Goal: Task Accomplishment & Management: Use online tool/utility

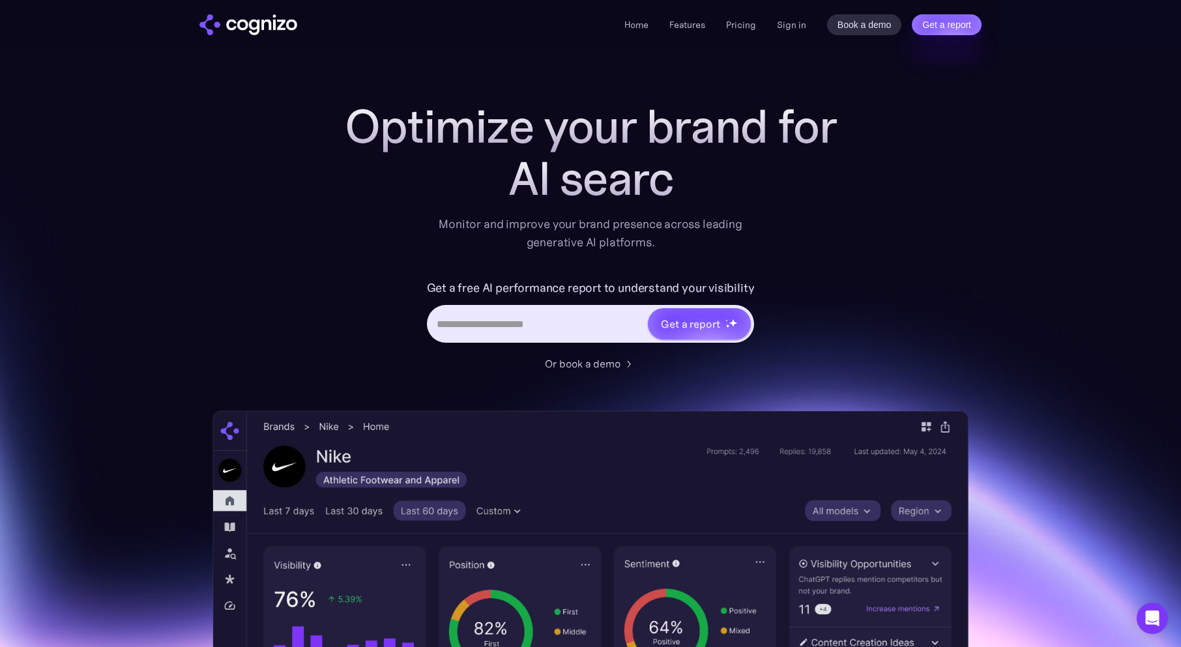
click at [776, 27] on div "Home Features Pricing Book a demo Get a report Sign in Book a demo Get a report" at bounding box center [803, 24] width 357 height 21
click at [783, 25] on link "Sign in" at bounding box center [791, 25] width 29 height 16
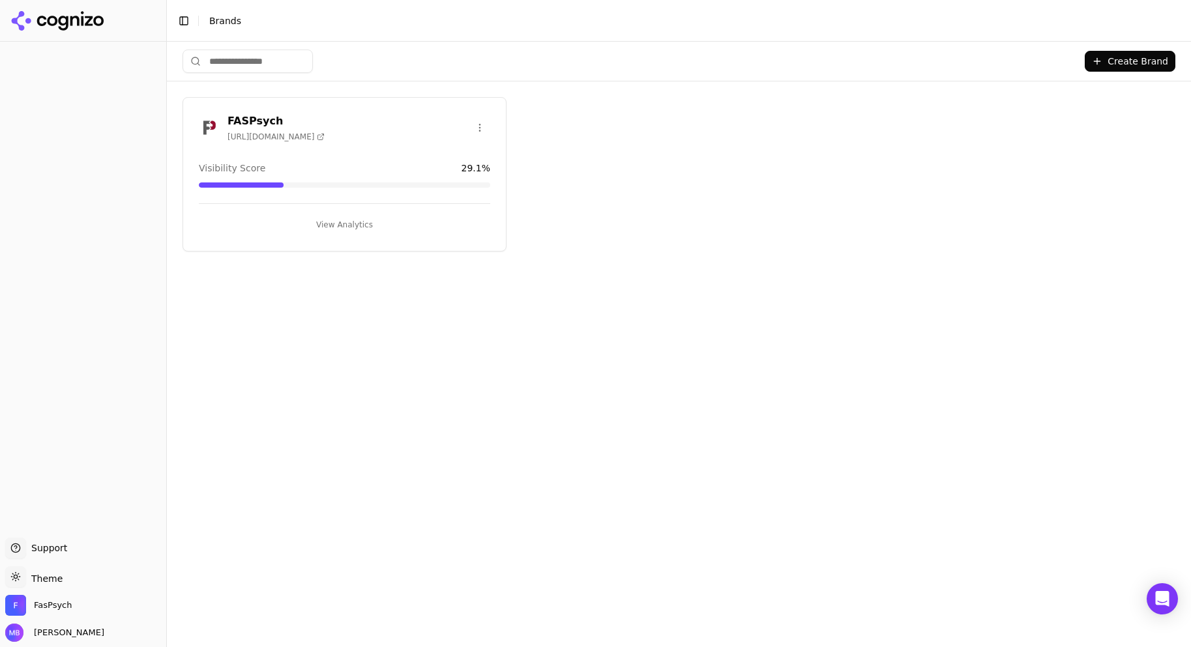
click at [428, 227] on button "View Analytics" at bounding box center [344, 224] width 291 height 21
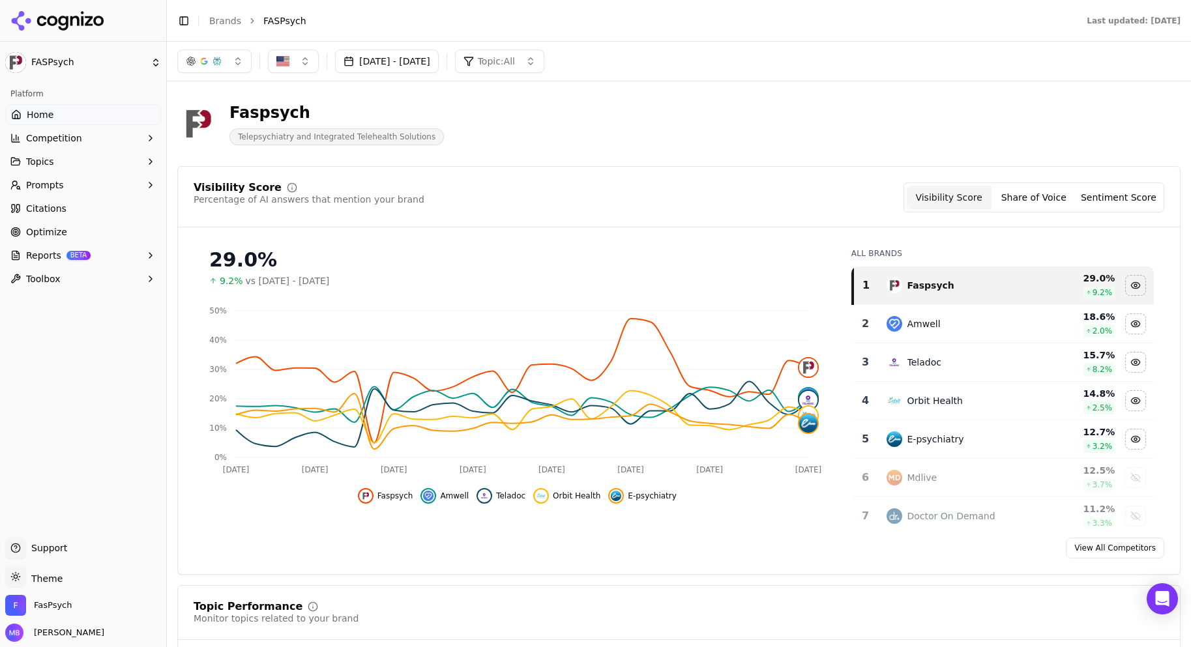
click at [428, 227] on div "Visibility Score Percentage of AI answers that mention your brand Visibility Sc…" at bounding box center [679, 205] width 1002 height 45
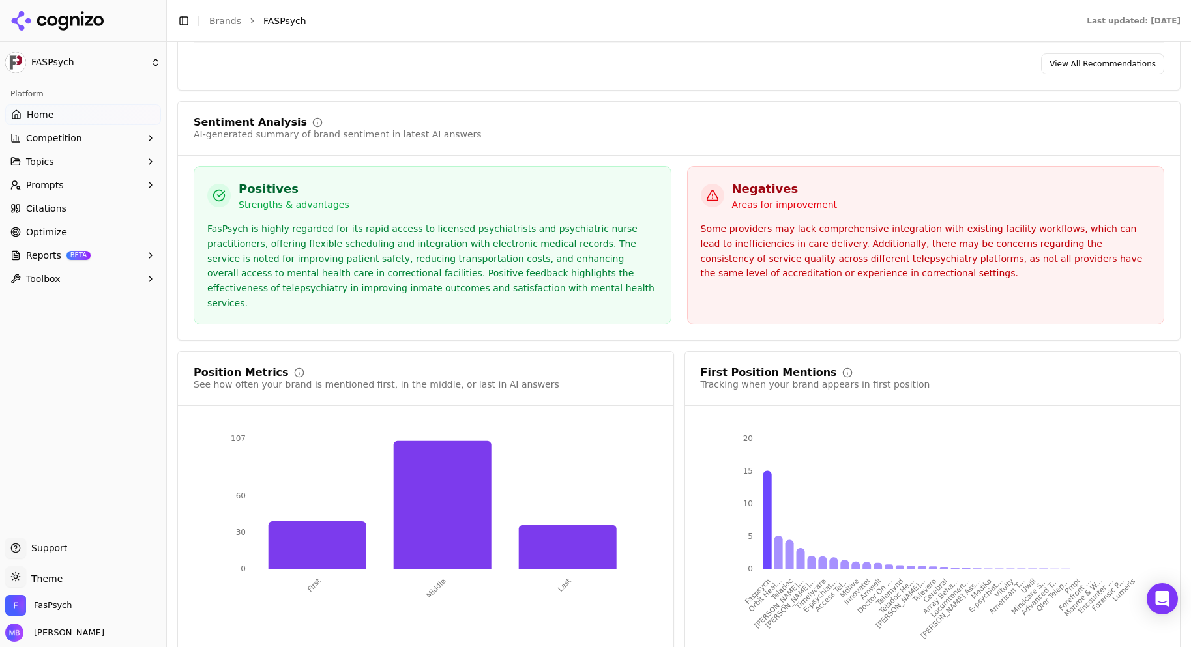
scroll to position [2326, 0]
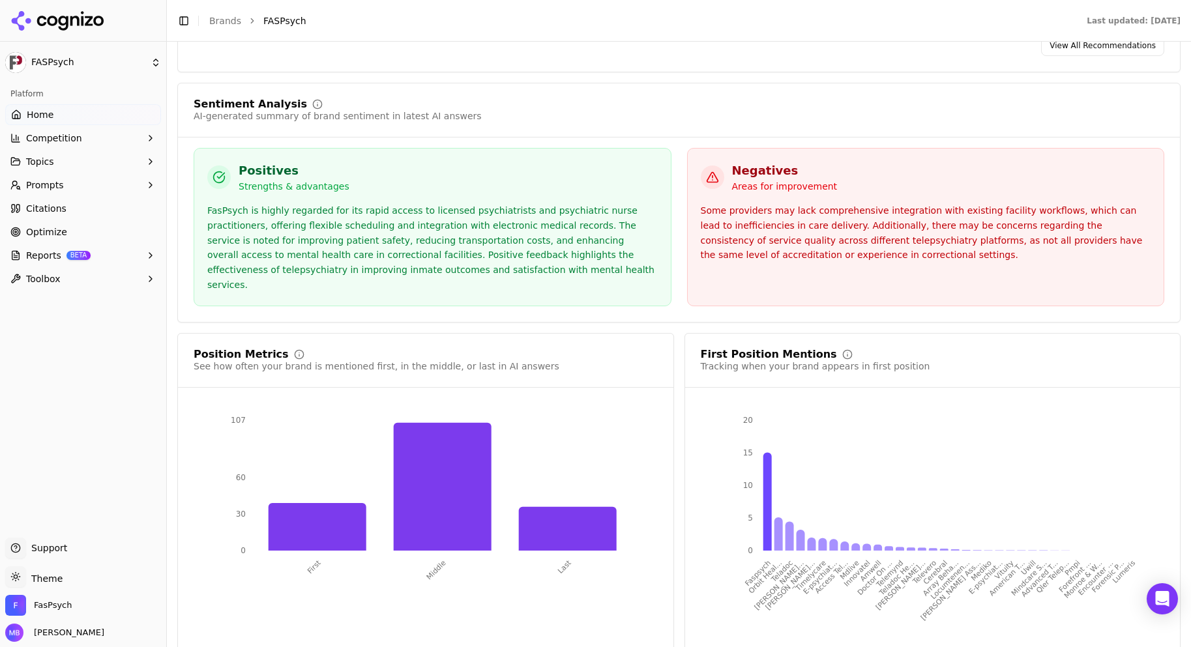
click at [480, 162] on div "Positives Strengths & advantages" at bounding box center [432, 177] width 450 height 31
click at [553, 116] on div "Sentiment Analysis AI-generated summary of brand sentiment in latest AI answers…" at bounding box center [678, 203] width 1003 height 240
click at [570, 507] on icon at bounding box center [568, 529] width 98 height 44
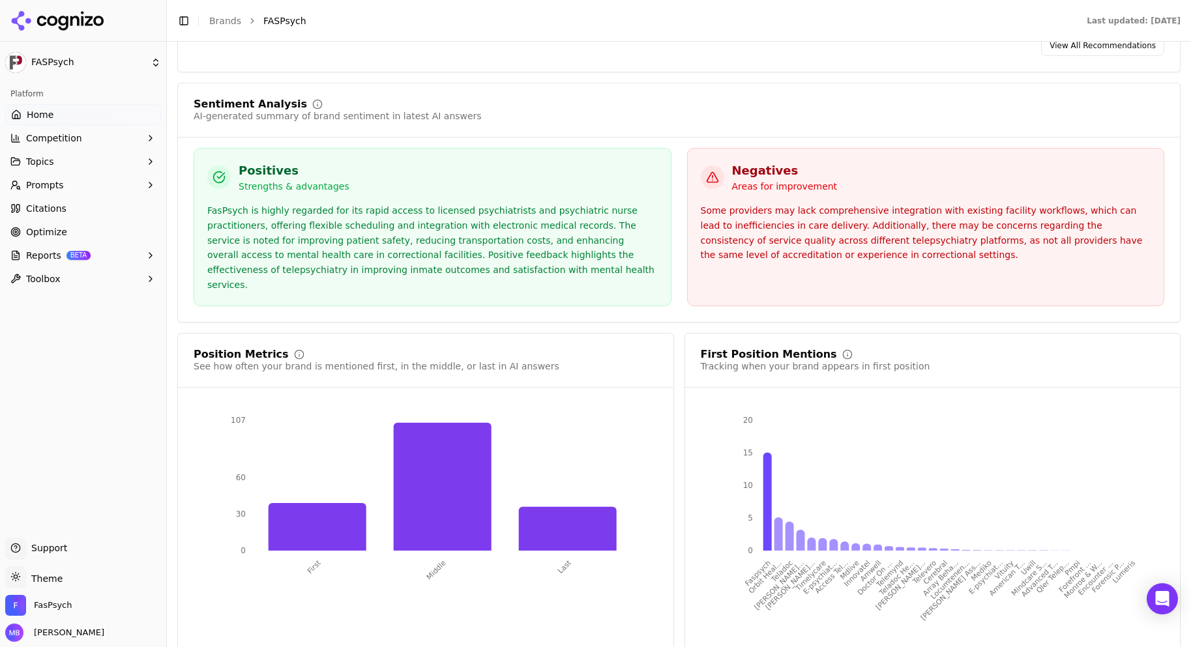
click at [119, 141] on button "Competition" at bounding box center [83, 138] width 156 height 21
click at [111, 156] on span "Metrics" at bounding box center [83, 159] width 113 height 13
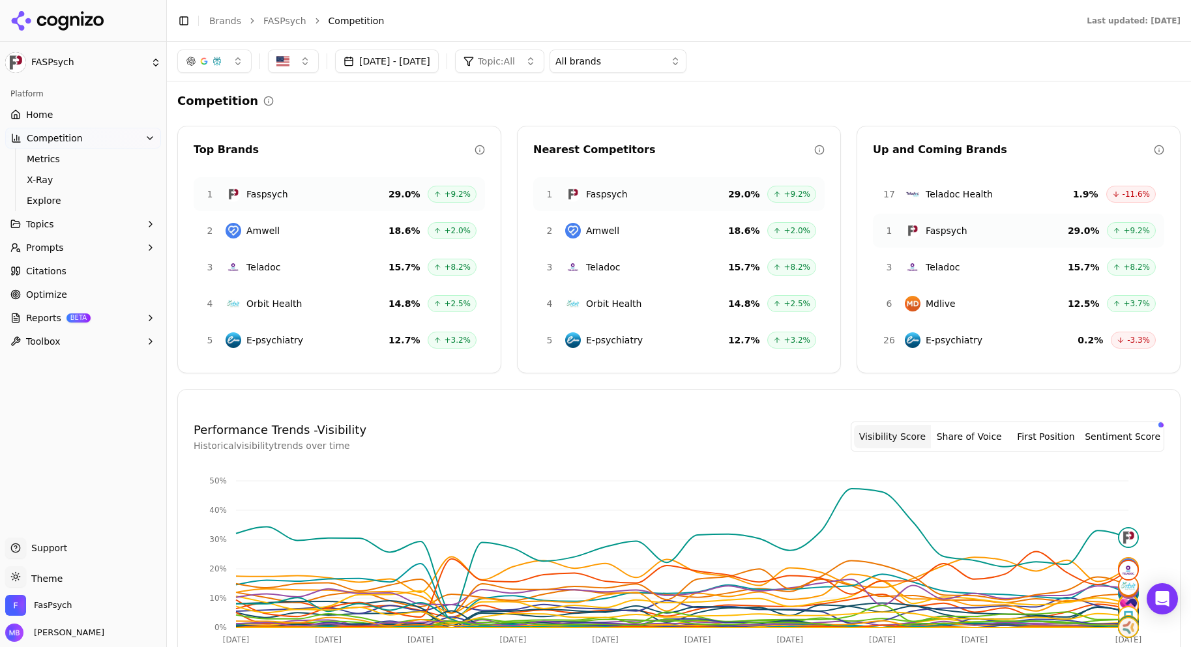
click at [351, 111] on div "Competition Top Brands 1 Faspsych 29.0 % +9.2% 2 Amwell 18.6 % +2.0% 3 Teladoc …" at bounding box center [678, 530] width 1003 height 877
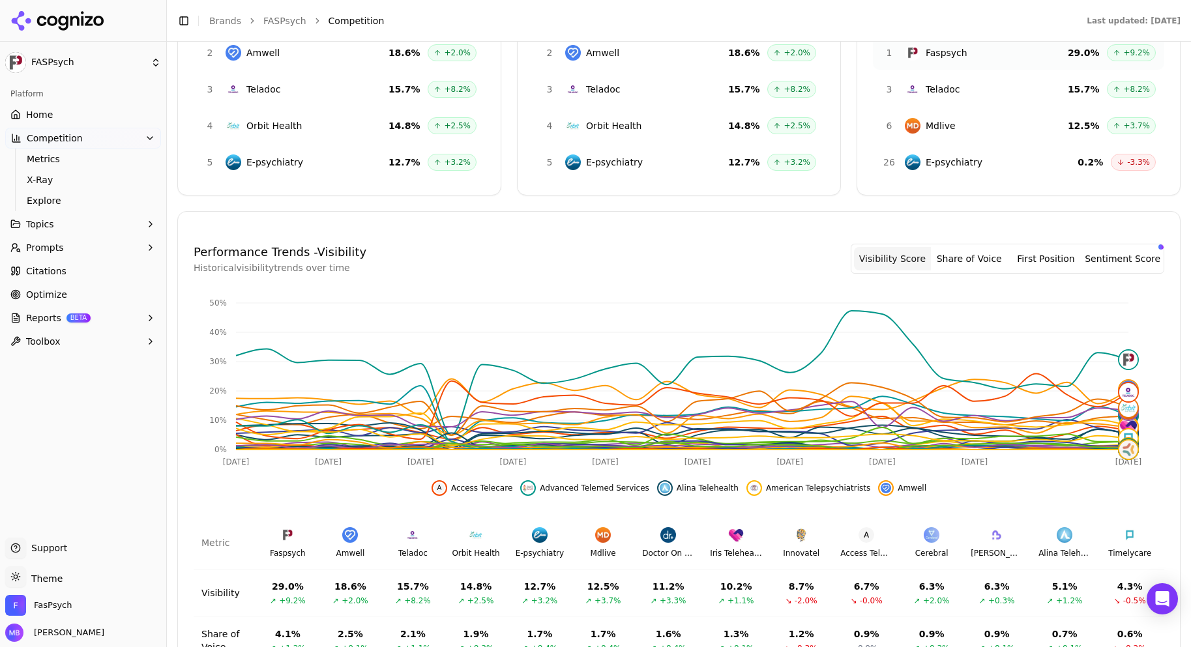
scroll to position [342, 0]
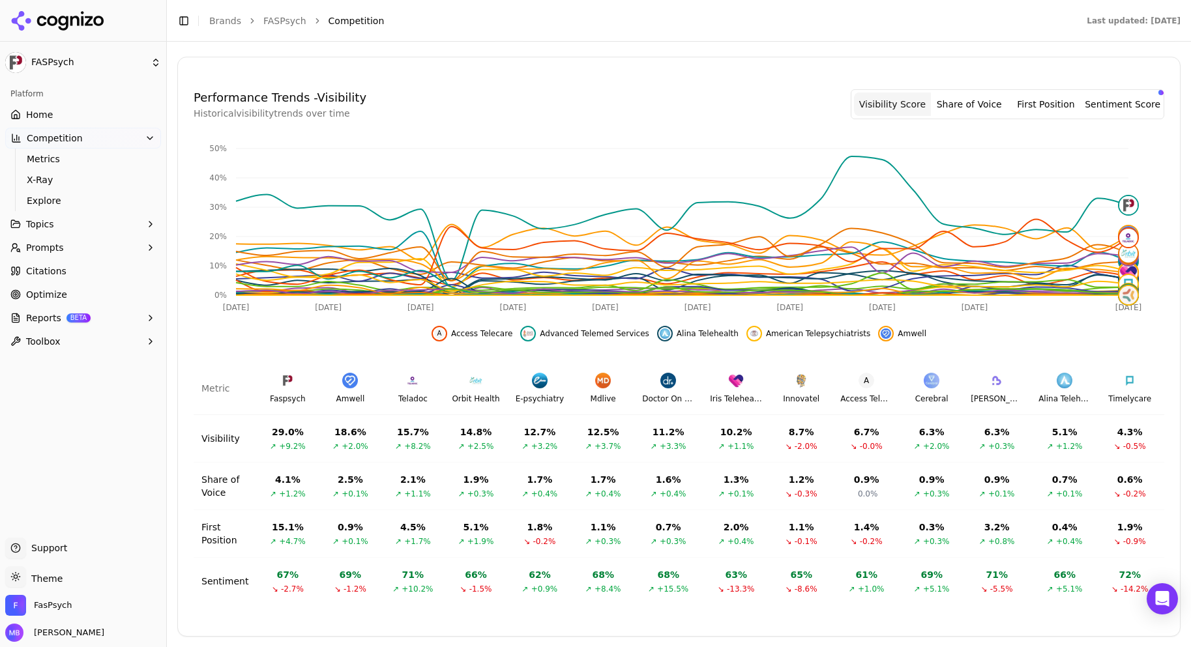
click at [74, 229] on button "Topics" at bounding box center [83, 224] width 156 height 21
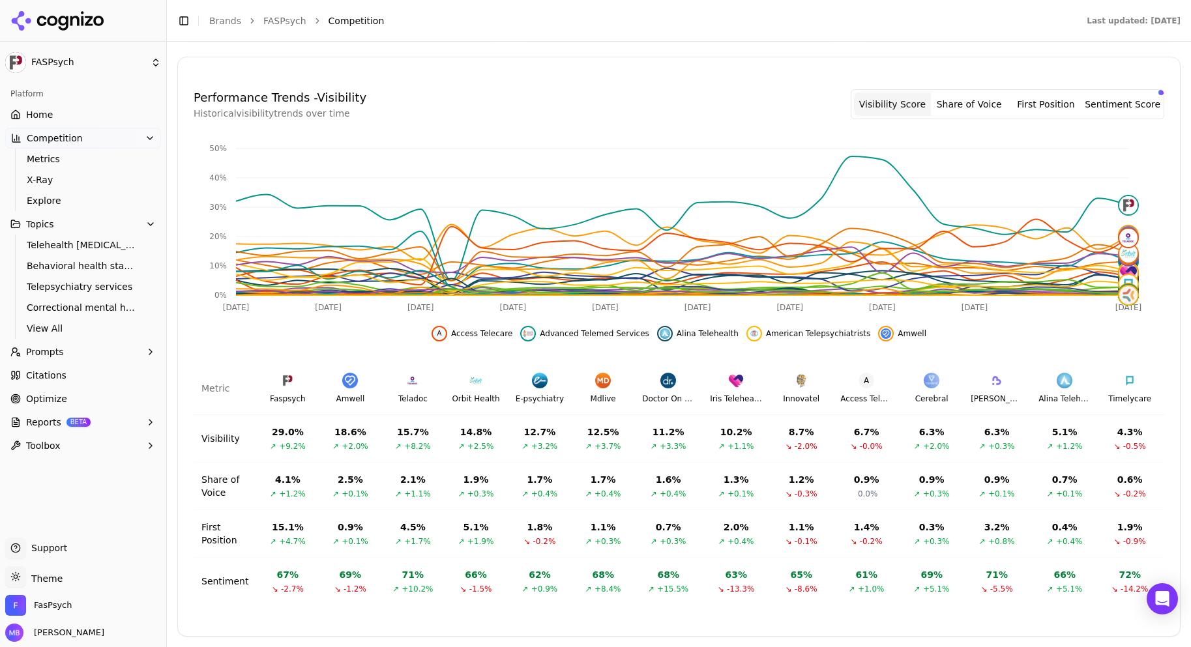
click at [71, 249] on span "Telehealth [MEDICAL_DATA]" at bounding box center [83, 245] width 113 height 13
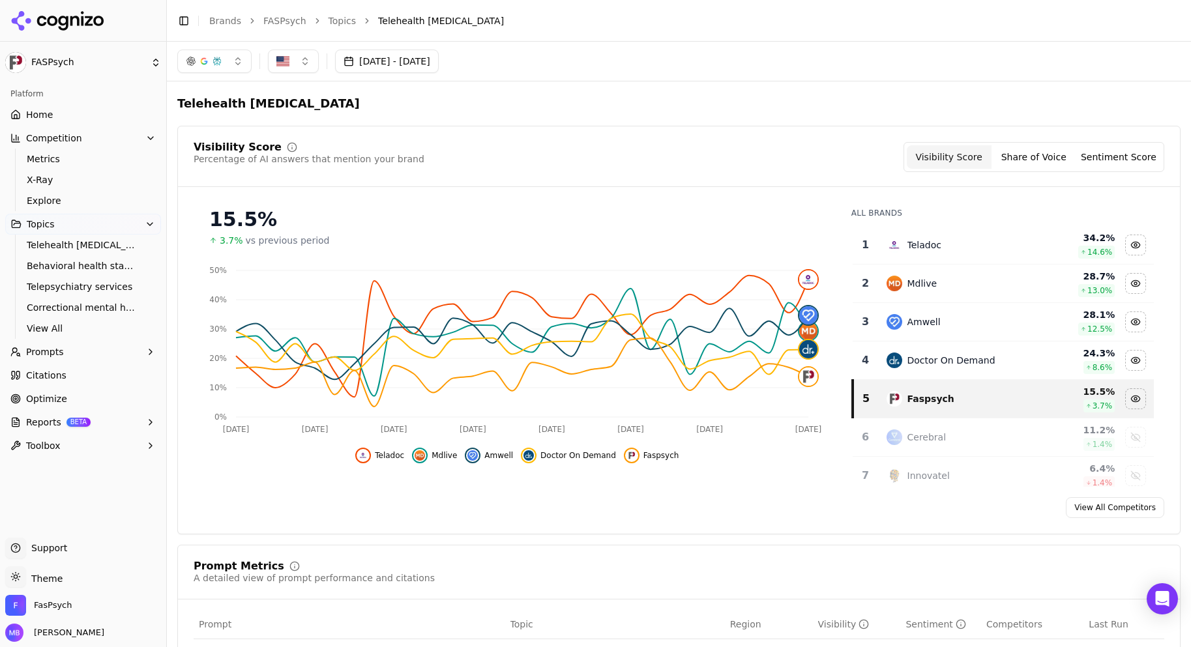
click at [104, 258] on link "Behavioral health staffing" at bounding box center [84, 266] width 124 height 18
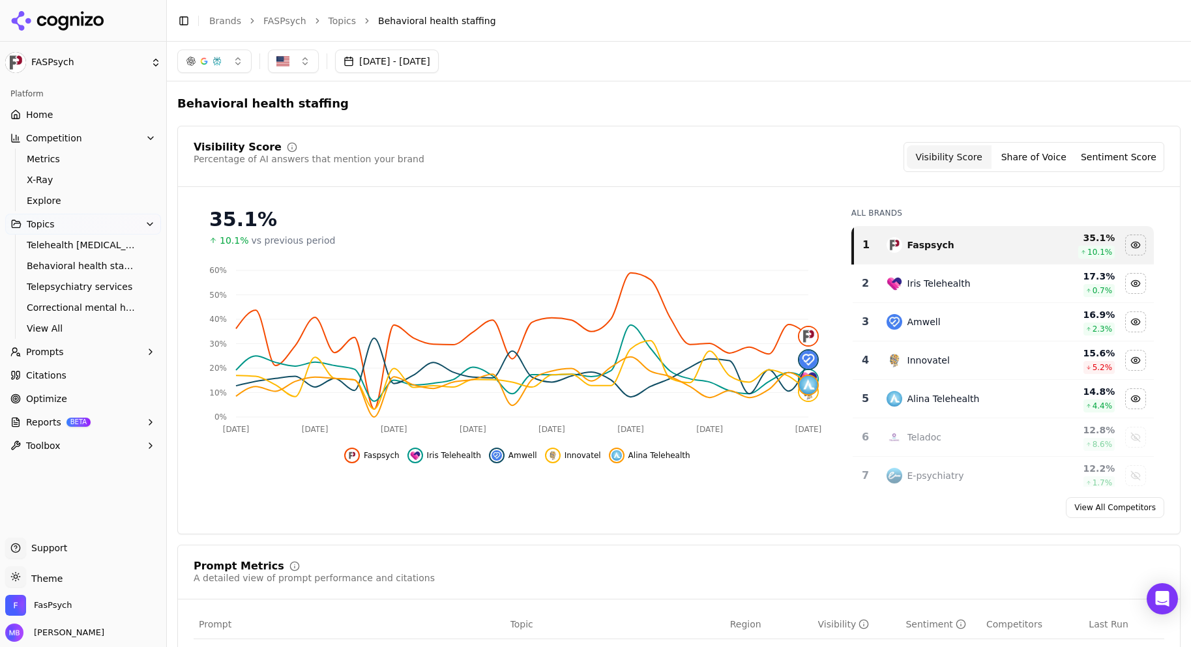
click at [117, 291] on span "Telepsychiatry services" at bounding box center [83, 286] width 113 height 13
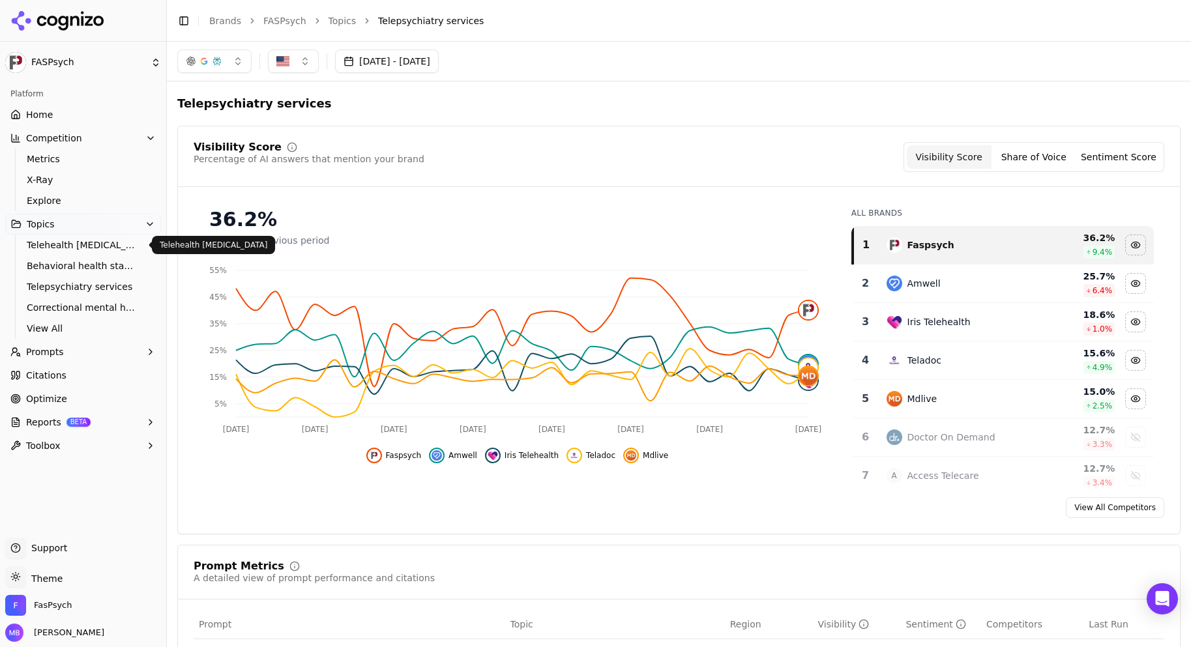
click at [111, 253] on link "Telehealth [MEDICAL_DATA]" at bounding box center [84, 245] width 124 height 18
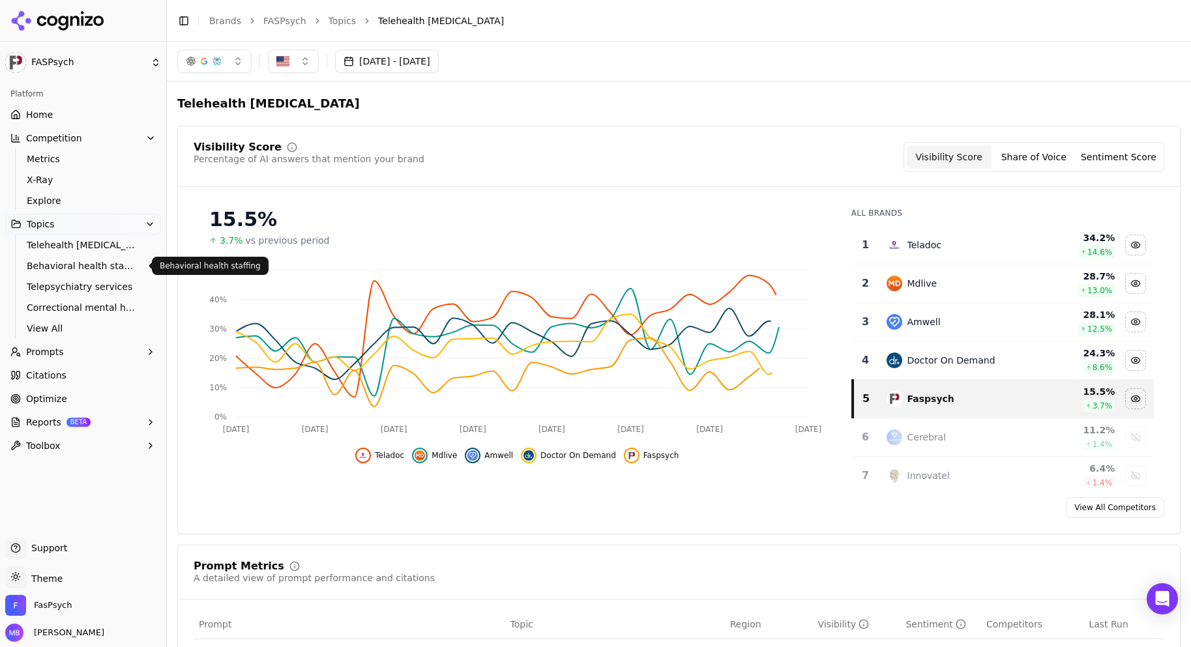
click at [97, 270] on span "Behavioral health staffing" at bounding box center [83, 265] width 113 height 13
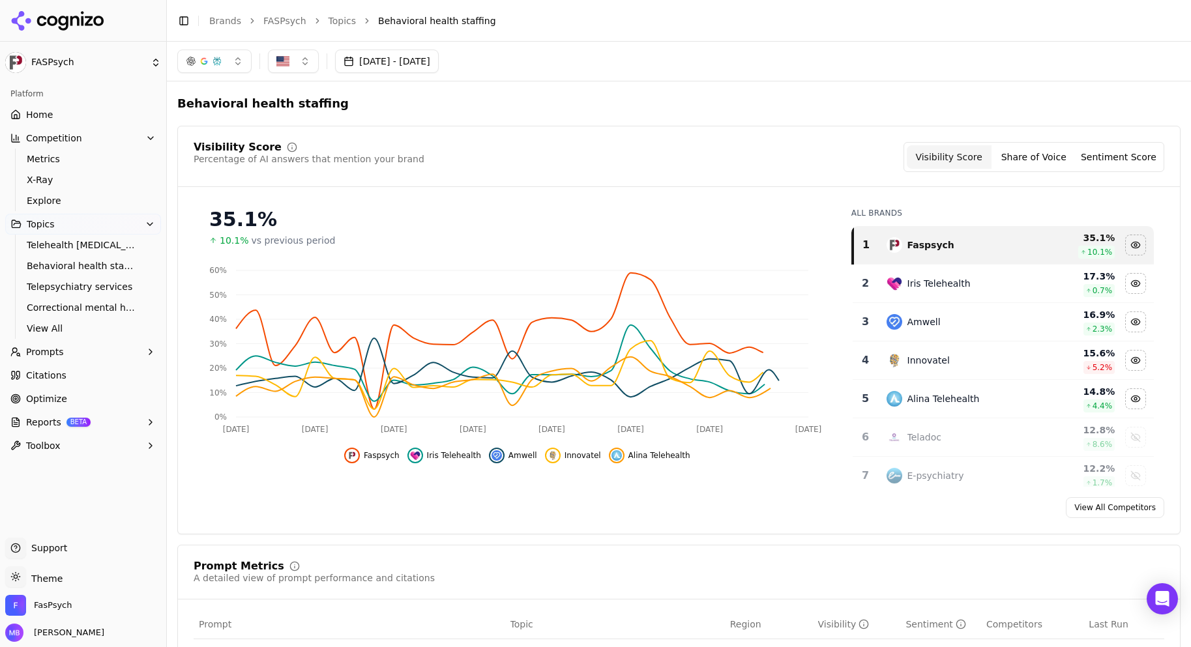
click at [415, 99] on div "Behavioral health staffing" at bounding box center [678, 103] width 1003 height 23
click at [1126, 395] on div "Hide alina telehealth data" at bounding box center [1136, 399] width 20 height 20
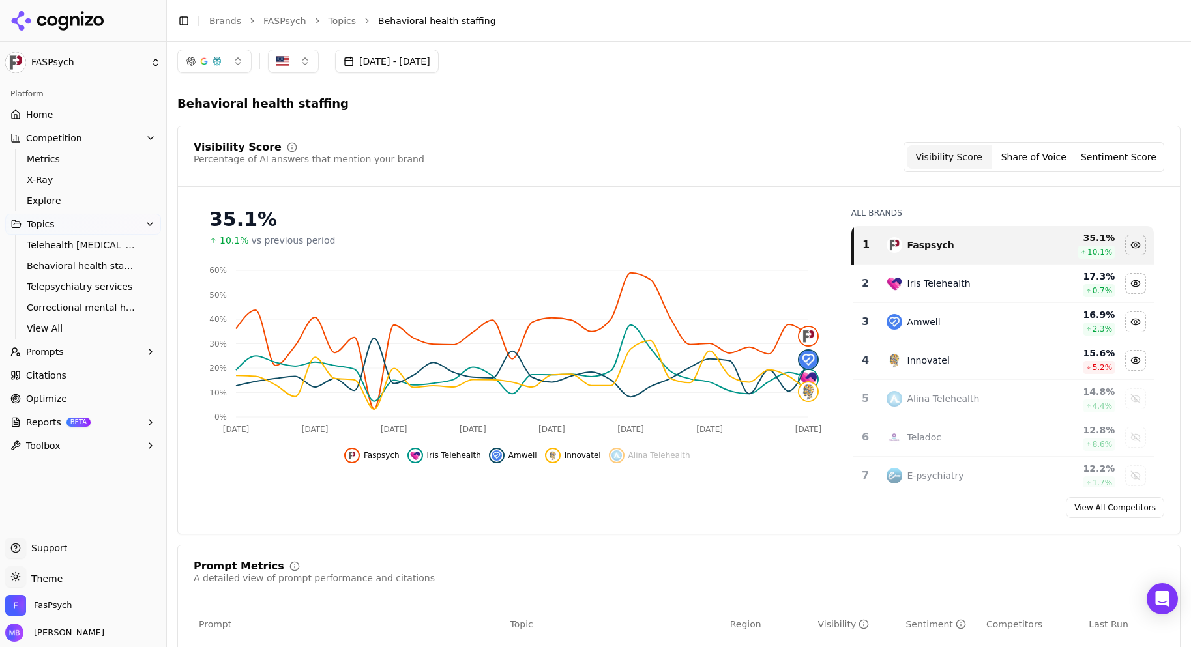
click at [1126, 395] on div "Show alina telehealth data" at bounding box center [1136, 399] width 20 height 20
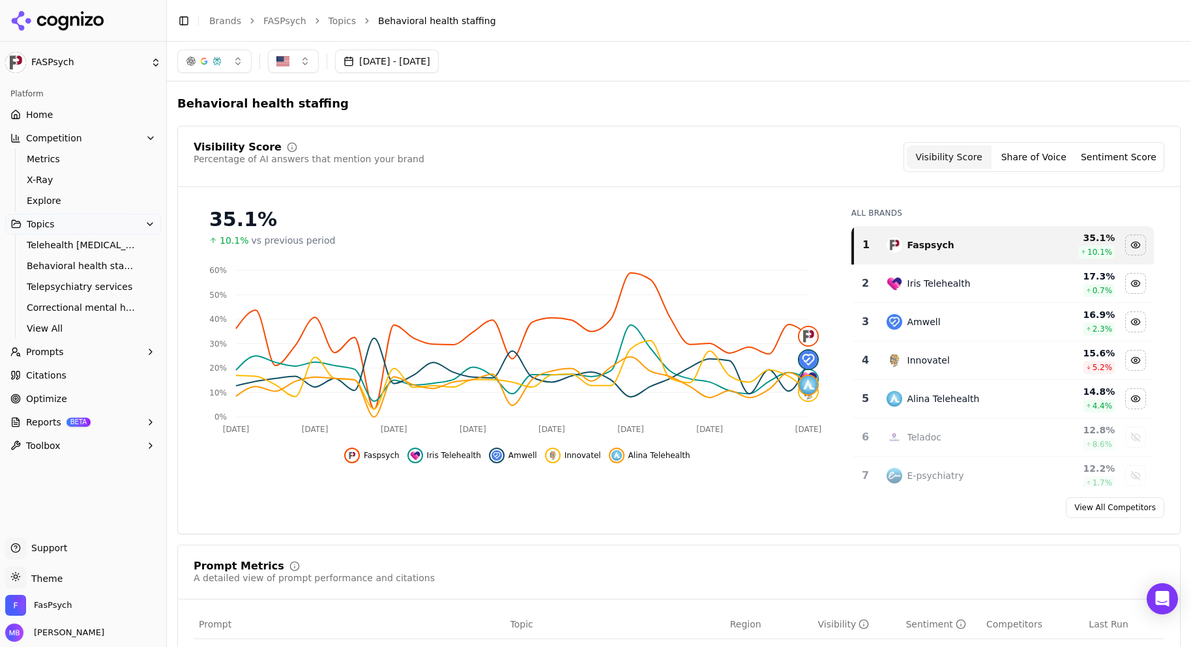
click at [122, 444] on button "Toolbox" at bounding box center [83, 445] width 156 height 21
click at [112, 472] on span "llms.txt Generator" at bounding box center [83, 466] width 113 height 13
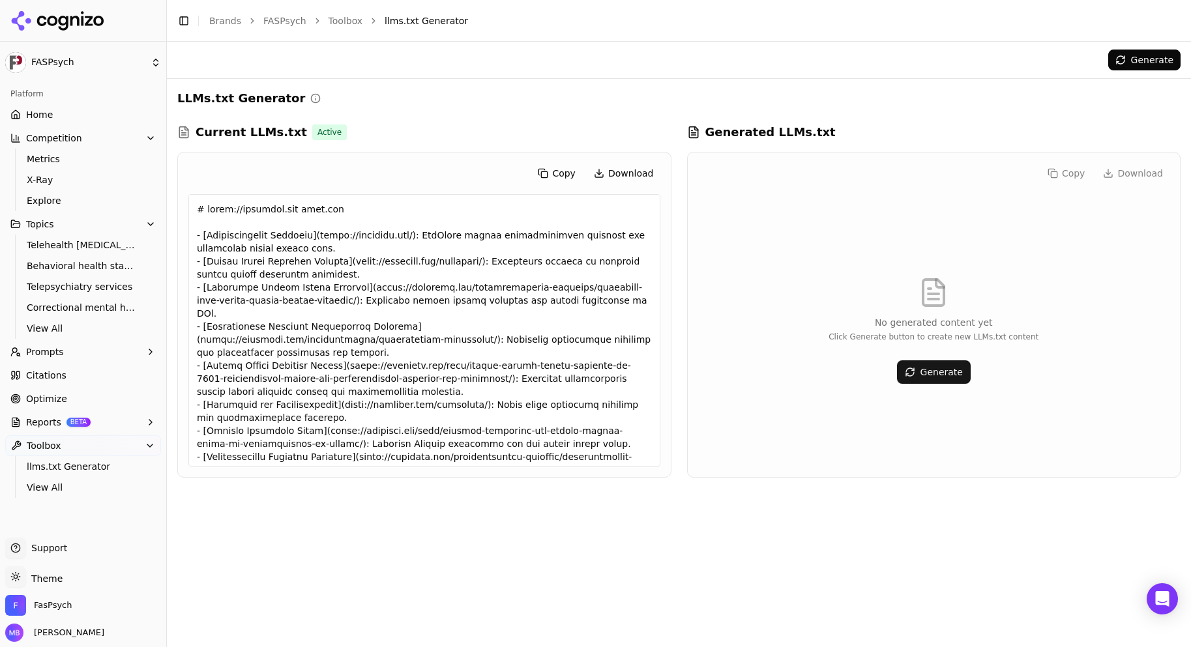
click at [934, 368] on button "Generate" at bounding box center [934, 372] width 74 height 23
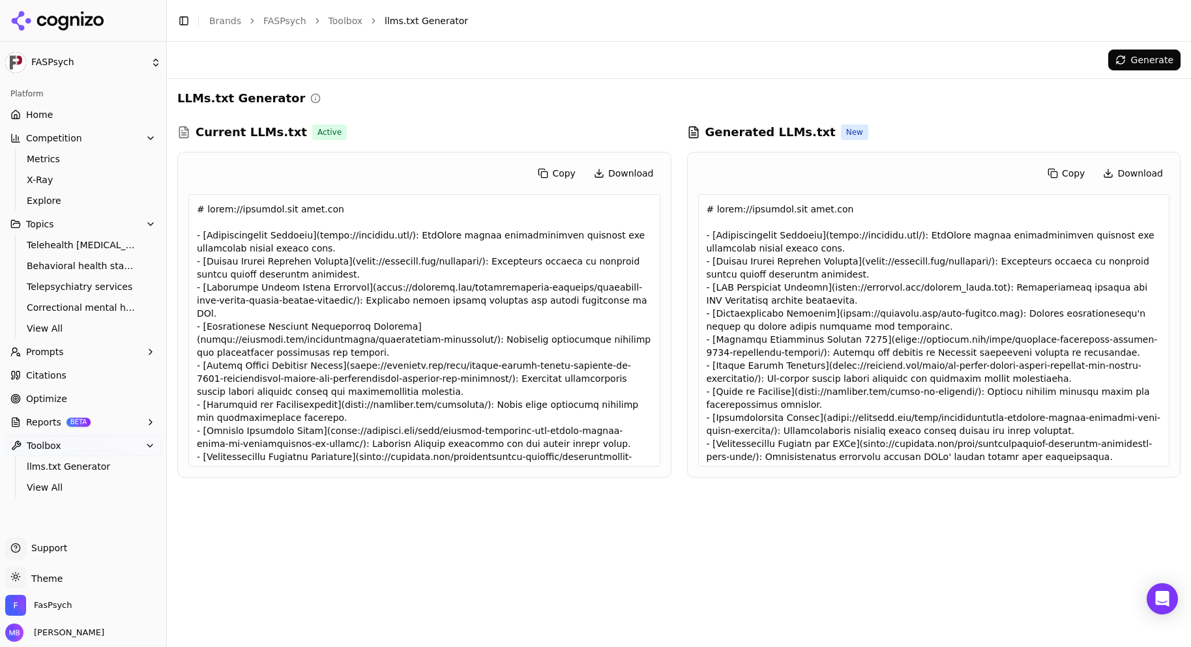
click at [936, 259] on div at bounding box center [934, 330] width 472 height 273
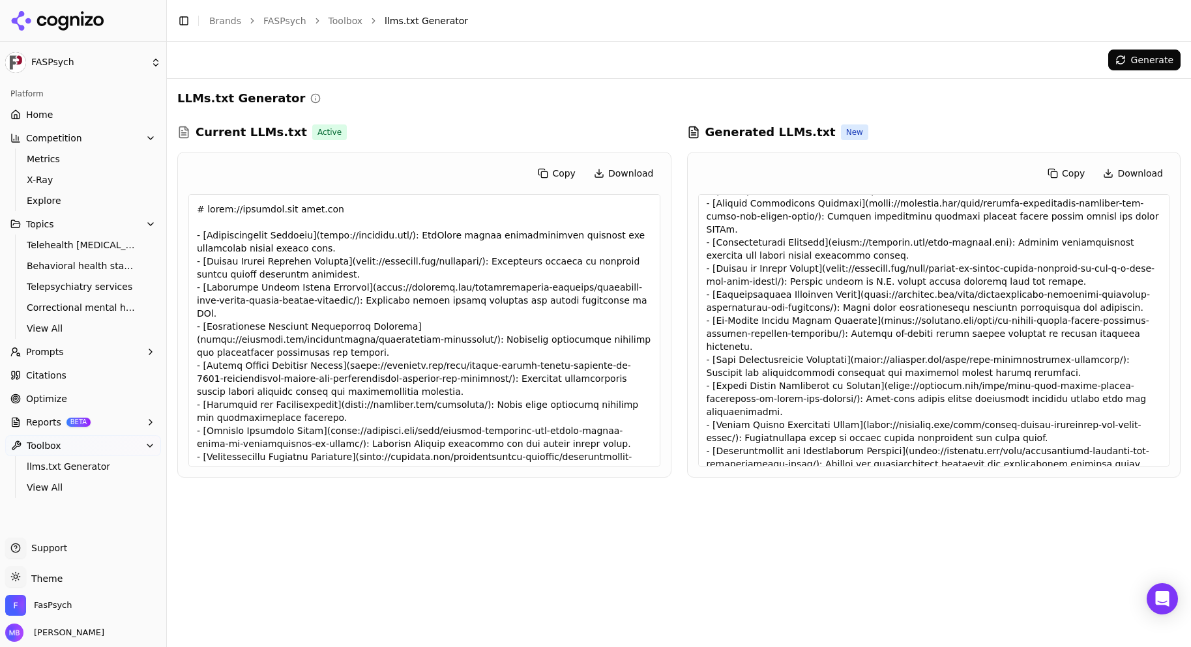
scroll to position [435, 0]
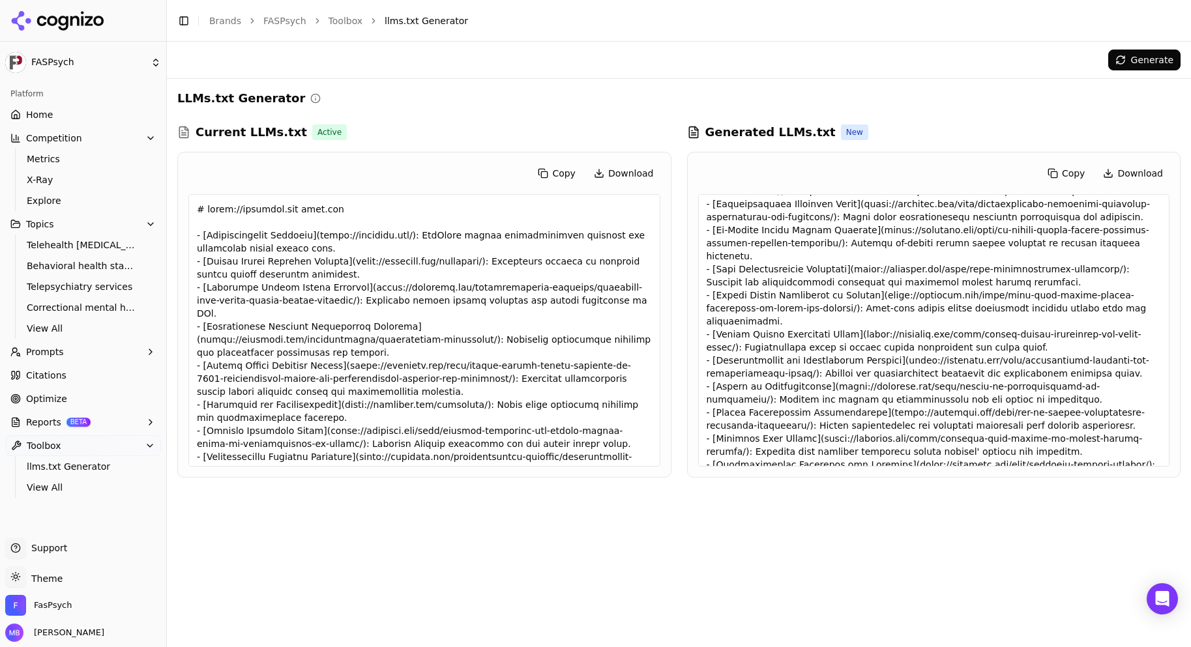
click at [608, 385] on div at bounding box center [424, 330] width 472 height 273
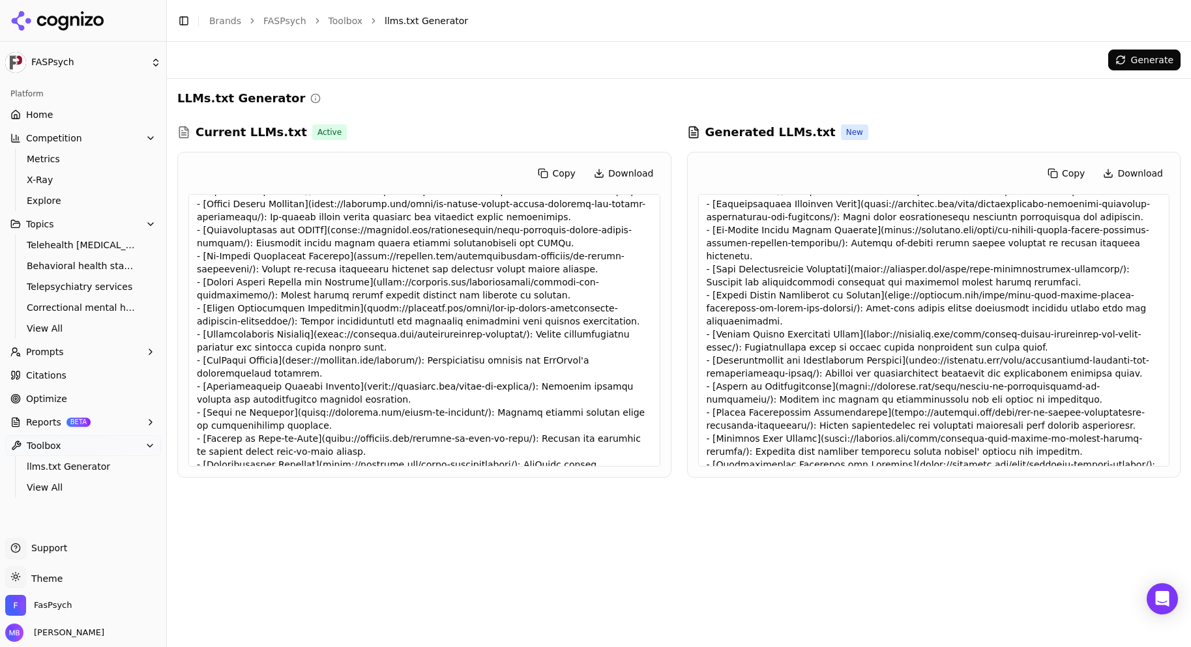
click at [837, 353] on div at bounding box center [934, 330] width 472 height 273
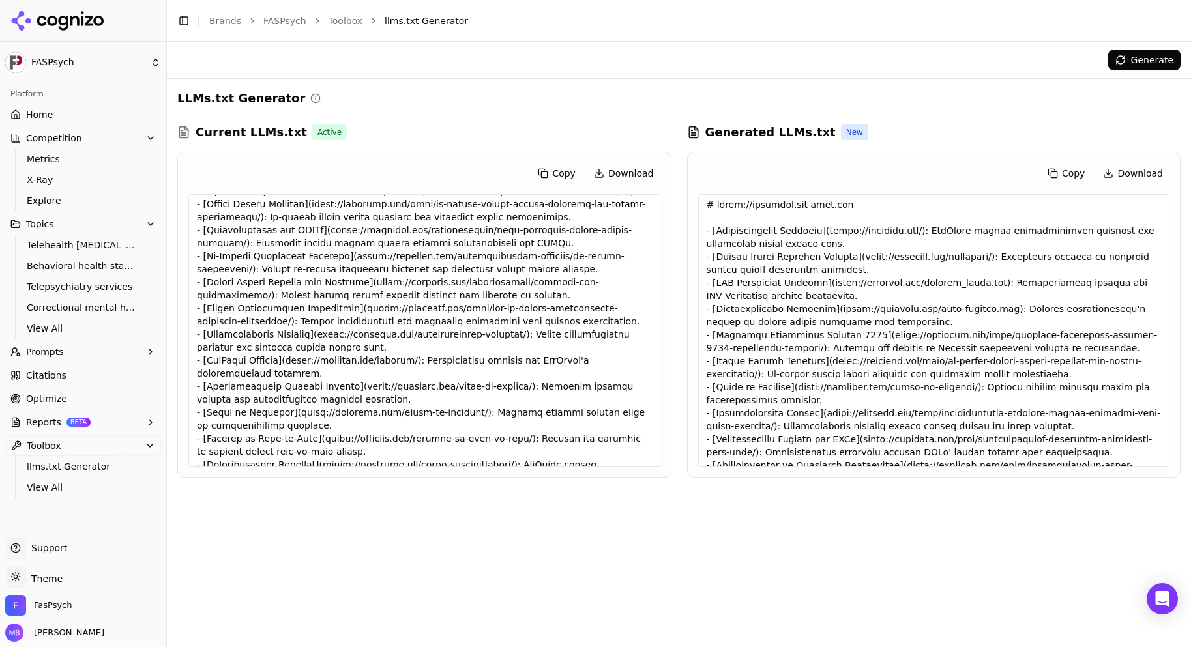
scroll to position [0, 0]
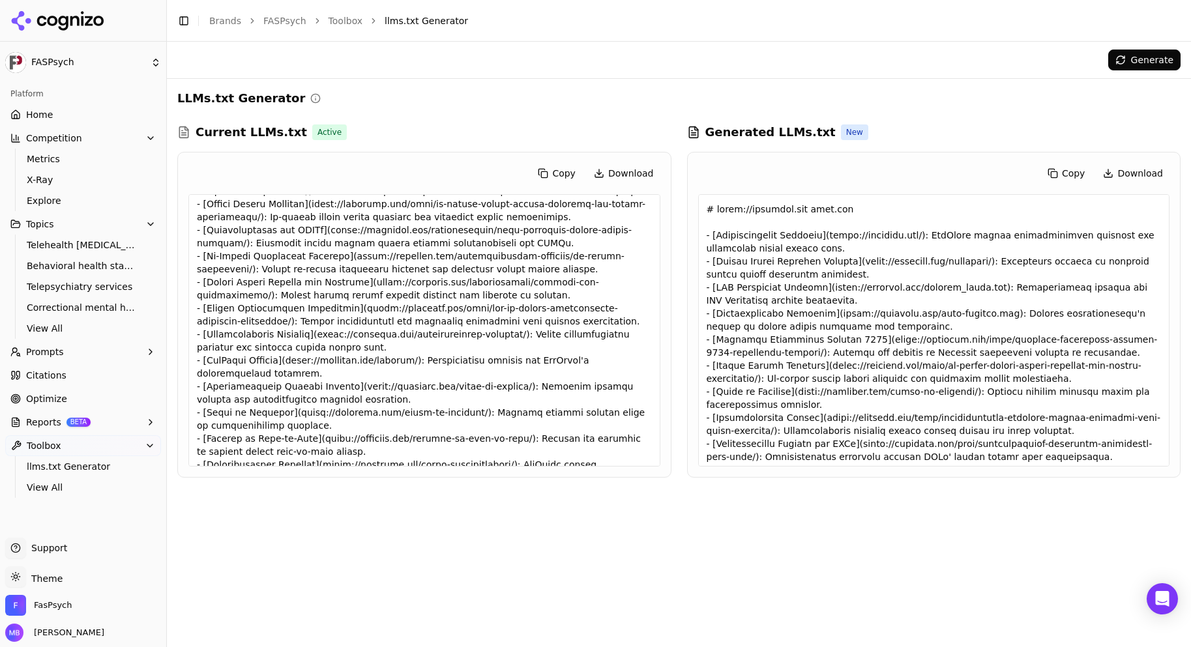
click at [697, 417] on div "Copy Download" at bounding box center [934, 315] width 493 height 325
click at [636, 409] on div at bounding box center [424, 330] width 472 height 273
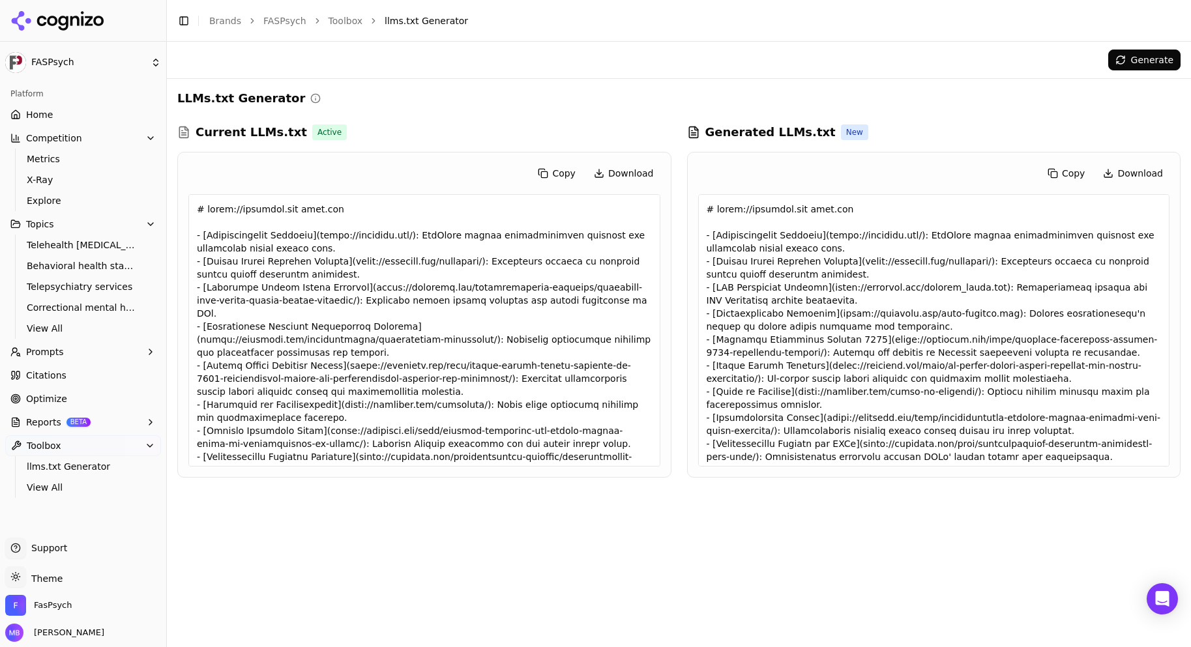
click at [1138, 170] on button "Download" at bounding box center [1133, 173] width 73 height 21
click at [387, 548] on div "Generate LLMs.txt Generator Current LLMs.txt Active Copy Download Generated LLM…" at bounding box center [679, 345] width 1024 height 606
